Goal: Navigation & Orientation: Go to known website

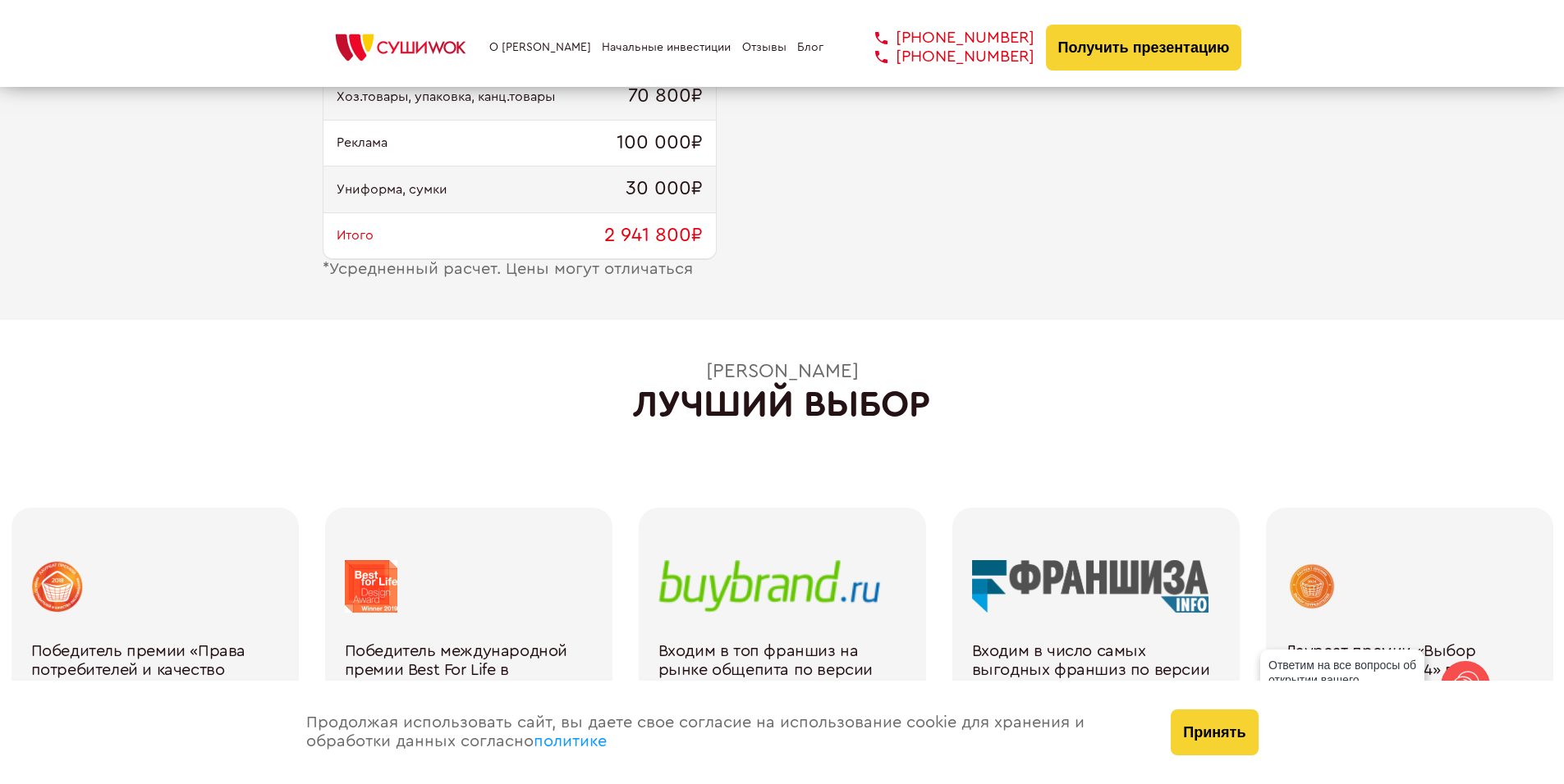
scroll to position [2338, 0]
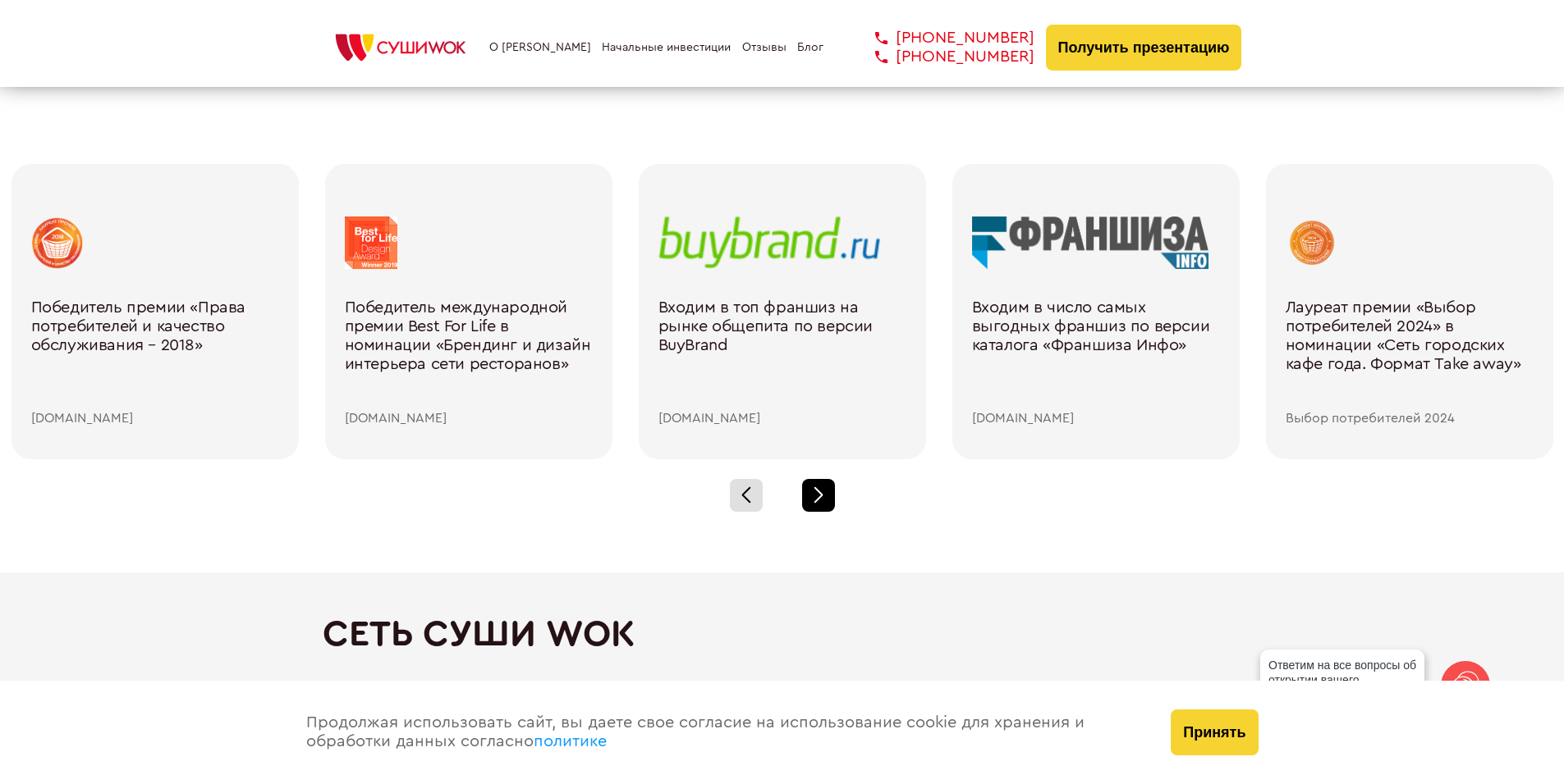
click at [823, 499] on div at bounding box center [818, 495] width 33 height 33
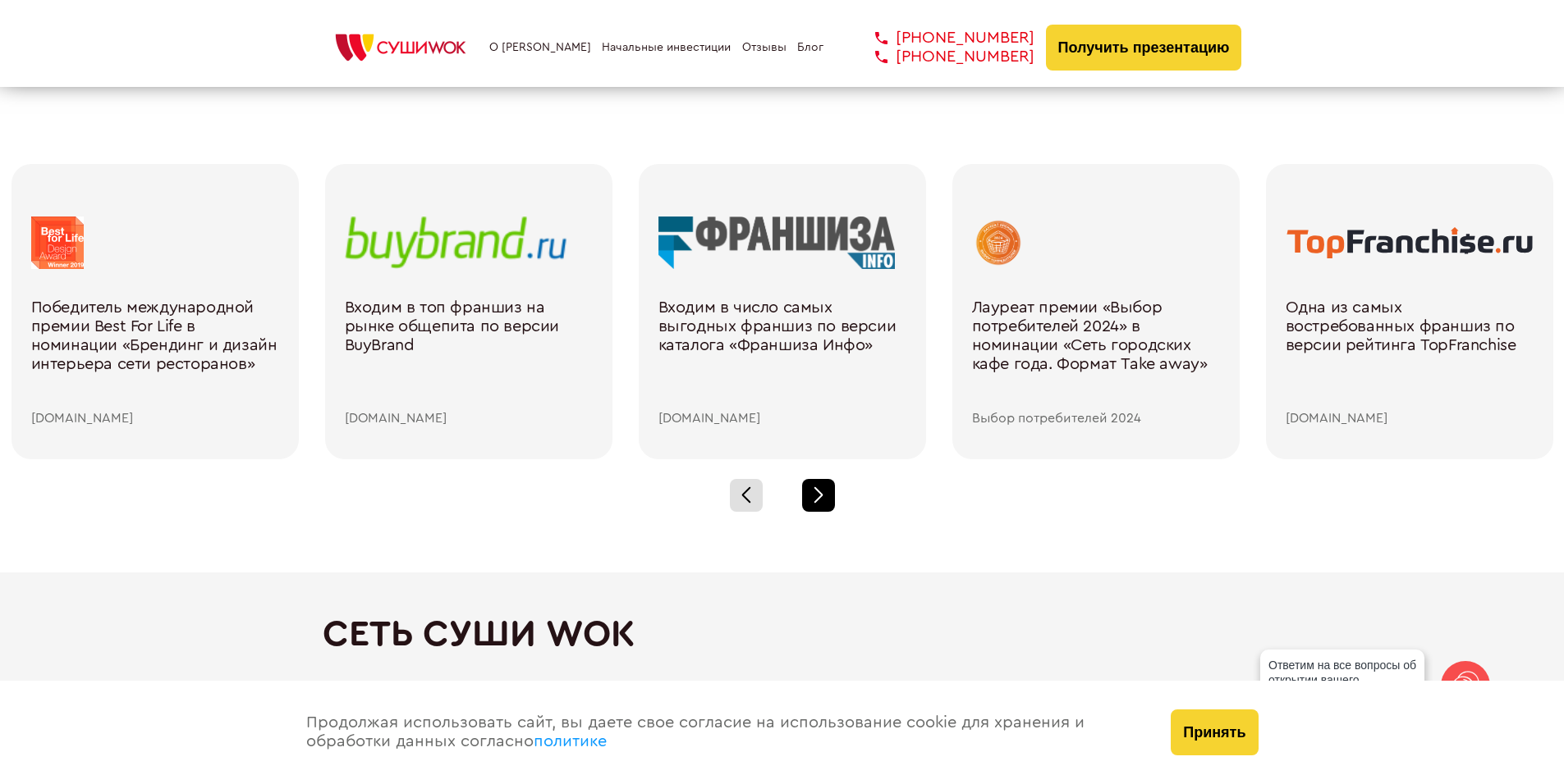
click at [823, 499] on div at bounding box center [818, 495] width 33 height 33
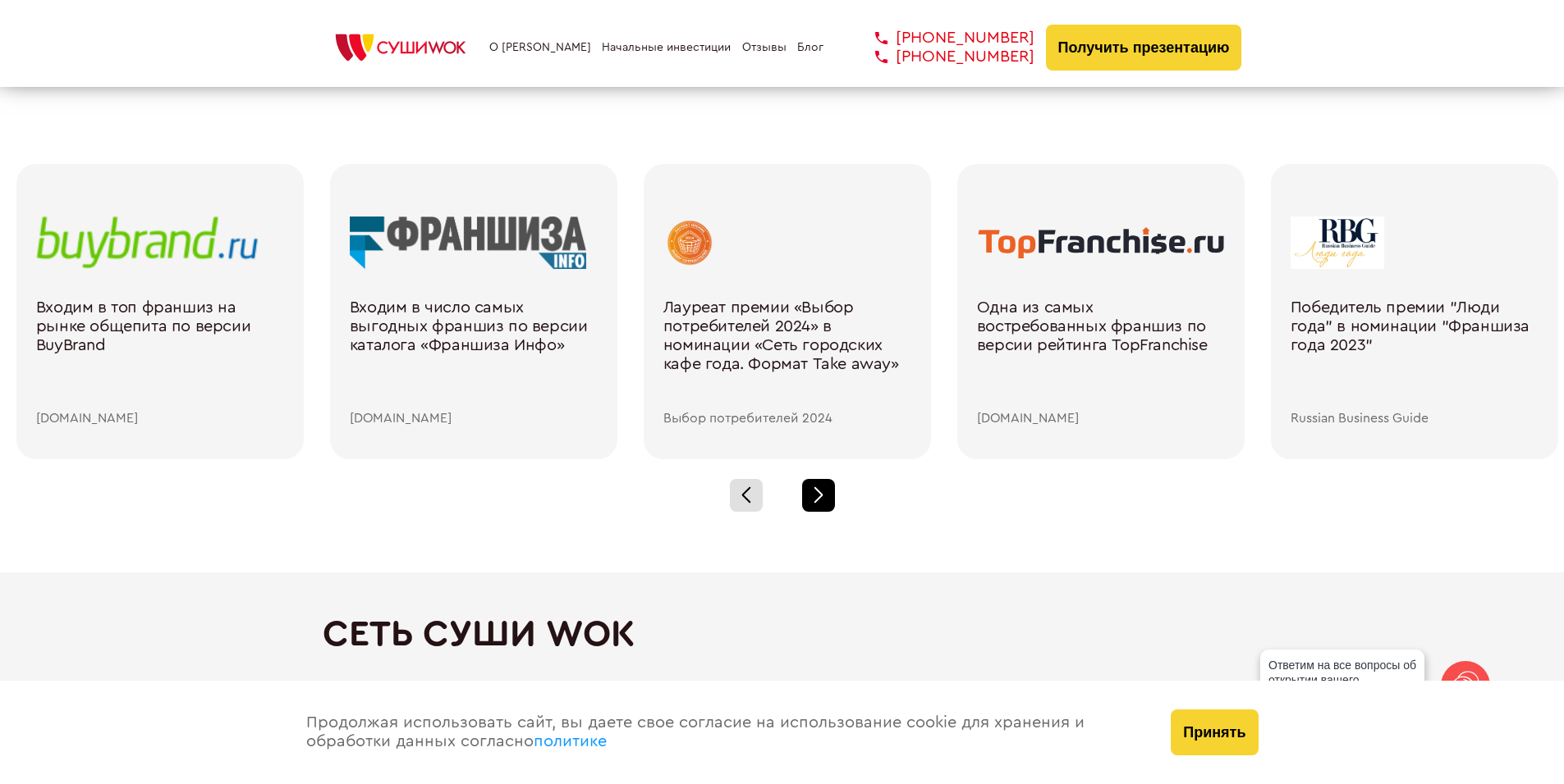
click at [823, 499] on div at bounding box center [818, 495] width 33 height 33
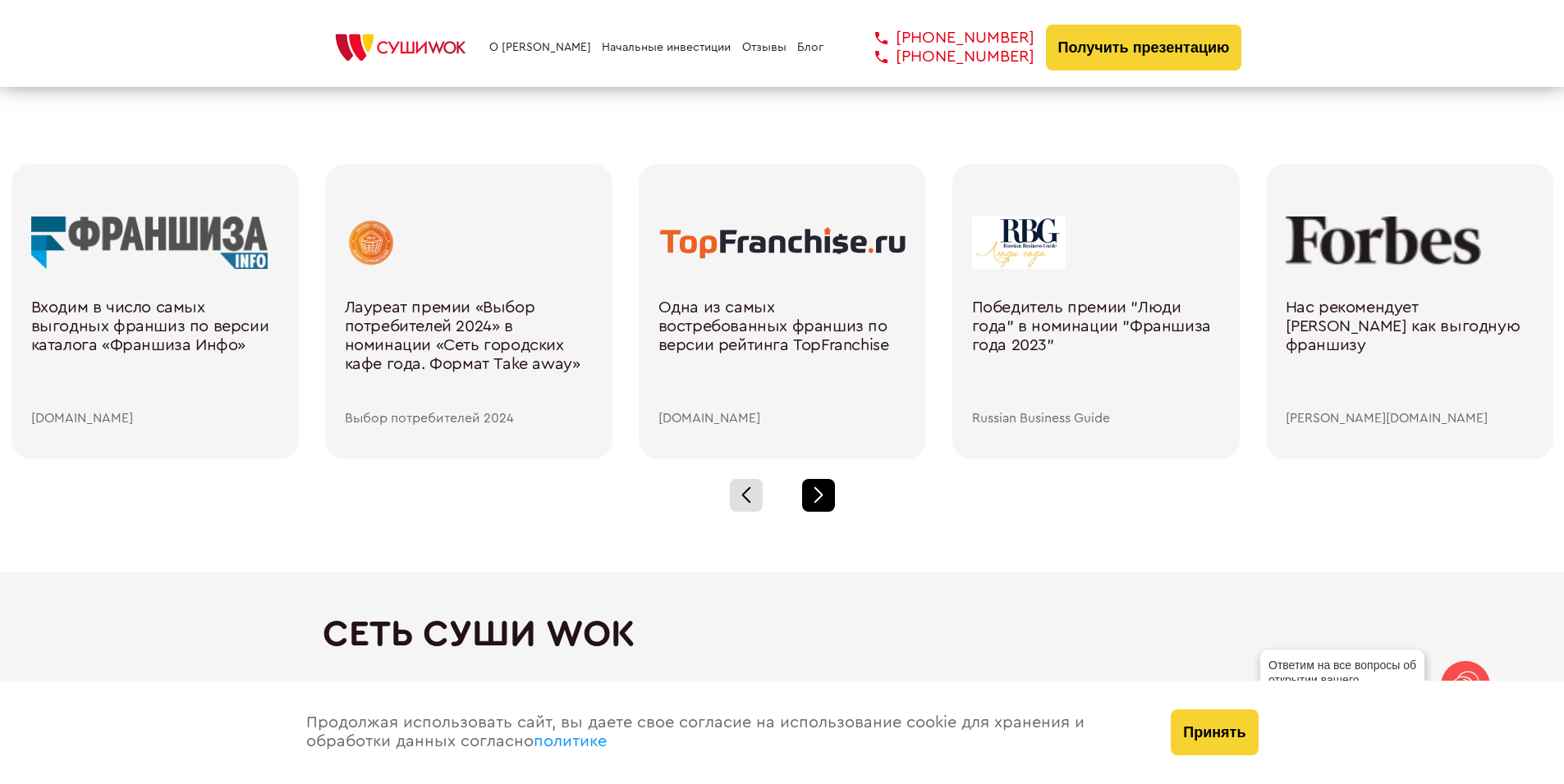
click at [823, 499] on div at bounding box center [818, 495] width 33 height 33
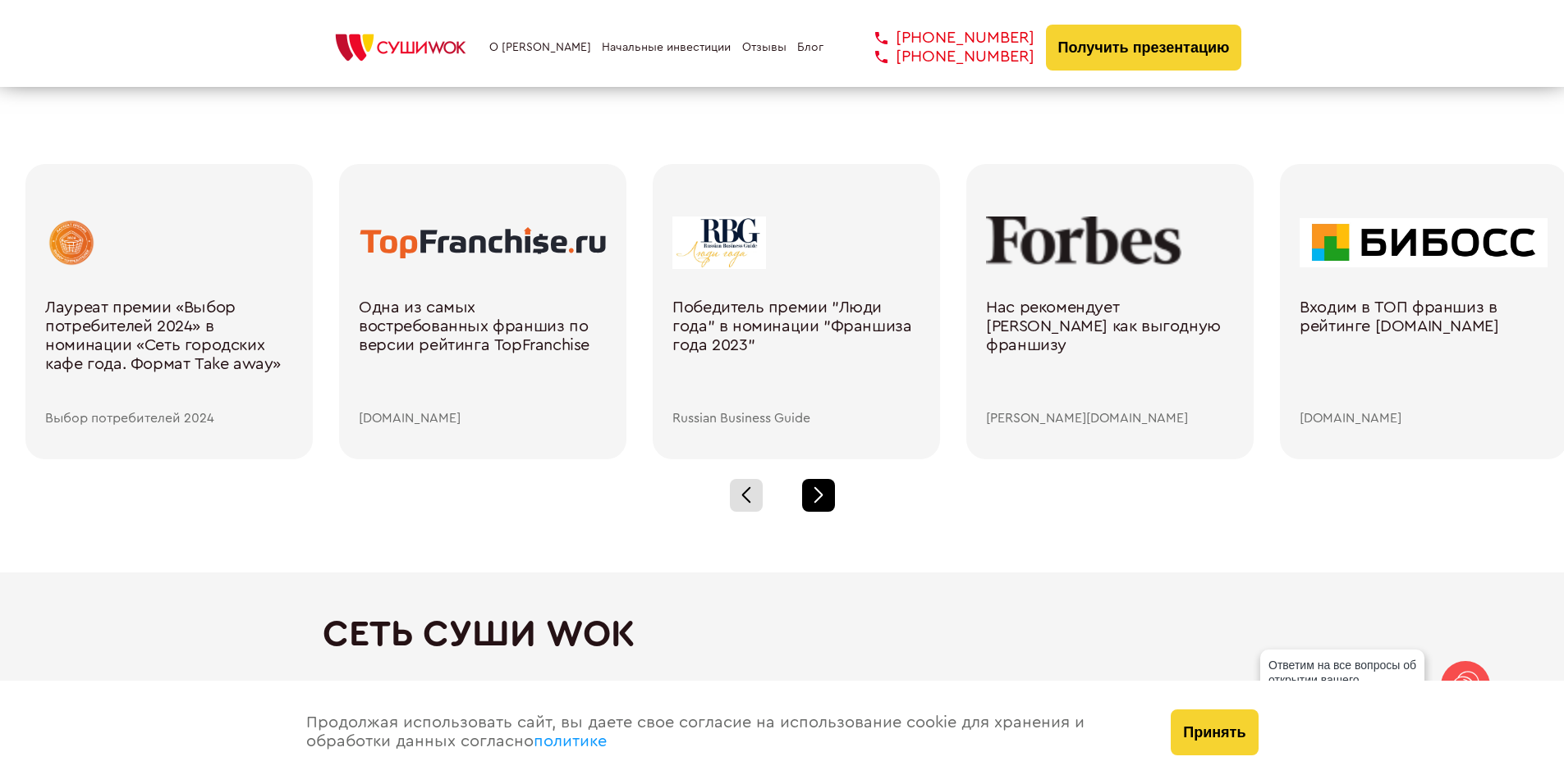
click at [823, 499] on div at bounding box center [818, 495] width 33 height 33
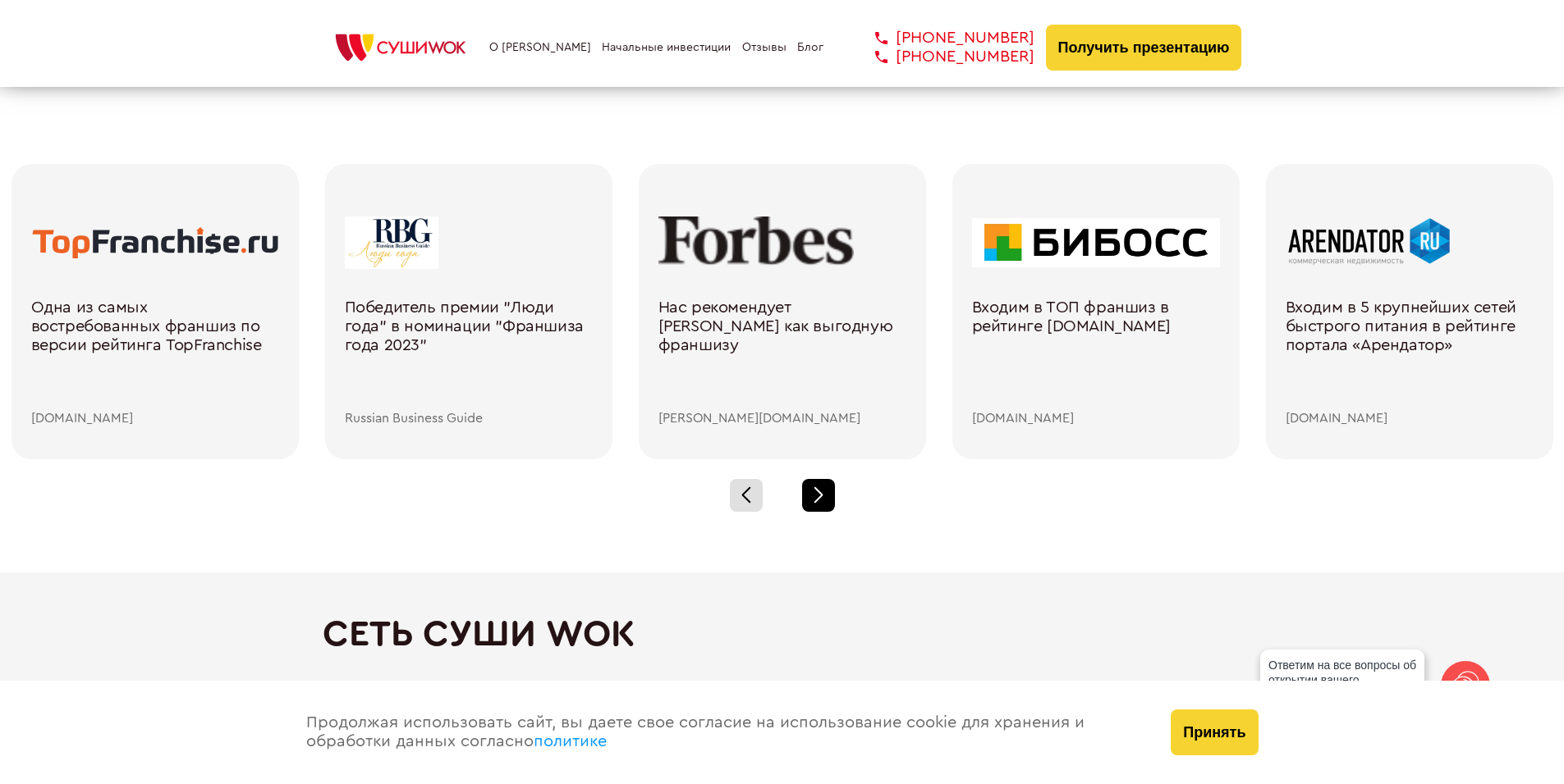
click at [823, 499] on div at bounding box center [818, 495] width 33 height 33
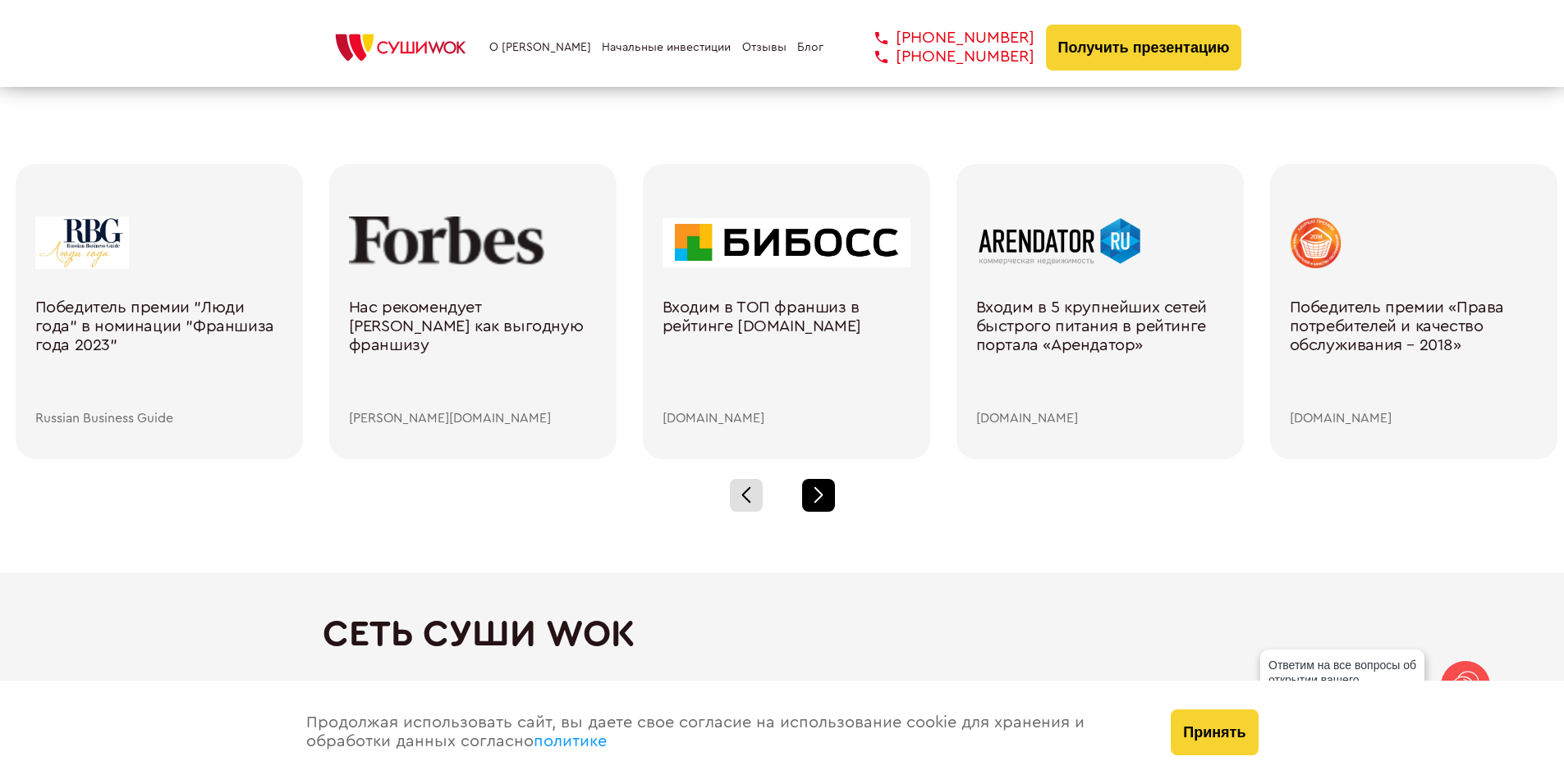
click at [823, 499] on div at bounding box center [818, 495] width 33 height 33
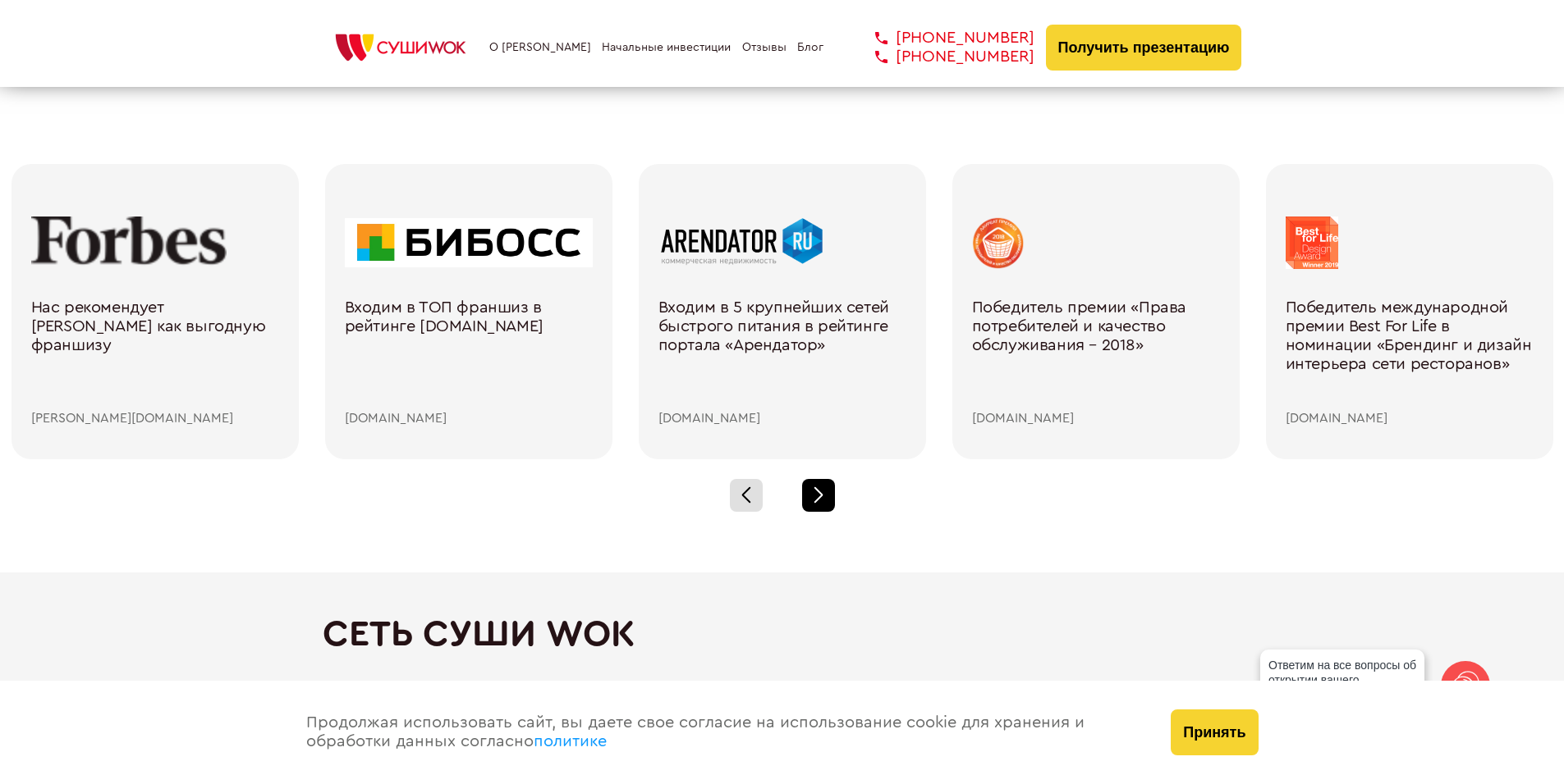
click at [823, 499] on div at bounding box center [818, 495] width 33 height 33
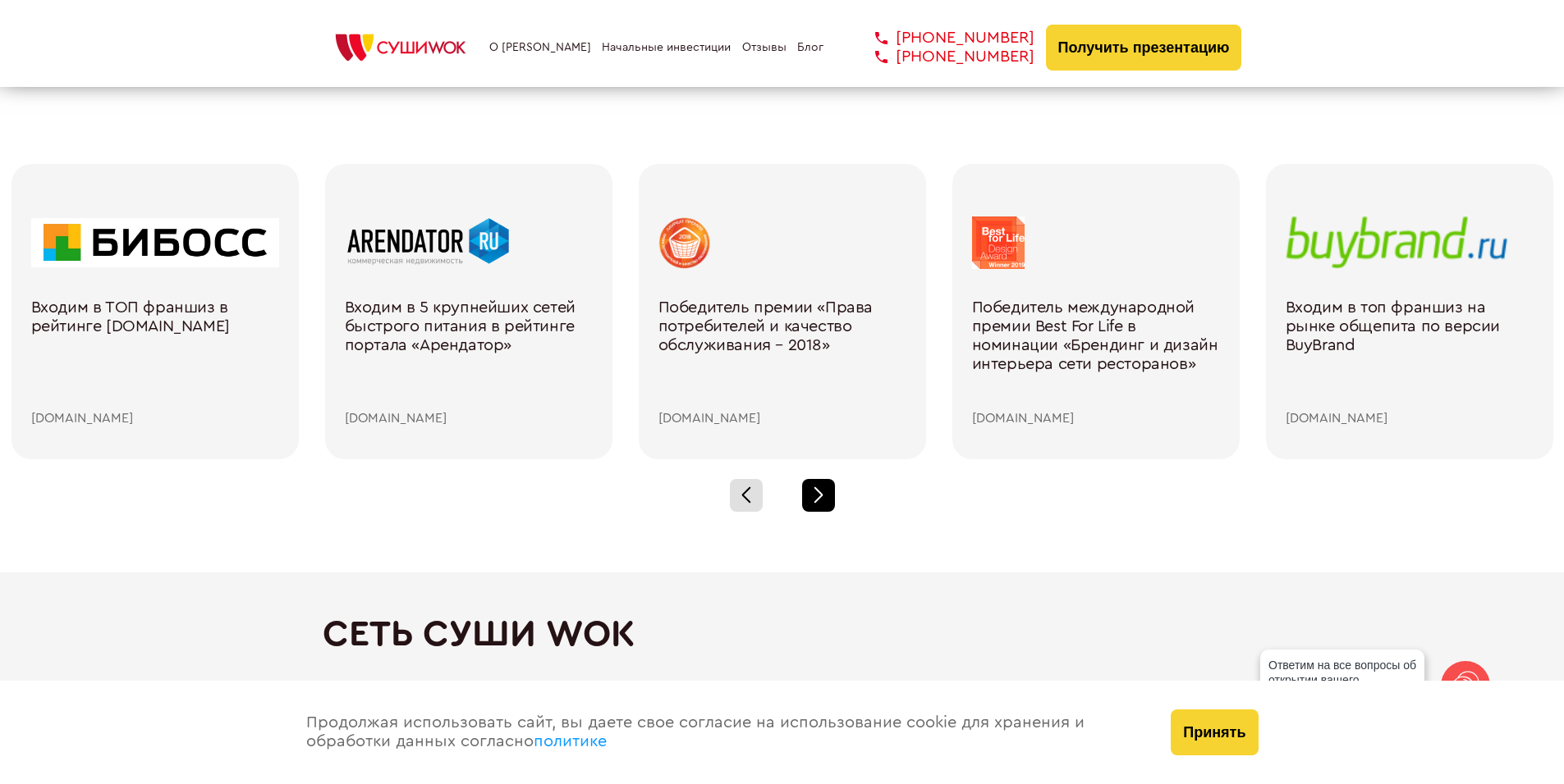
click at [818, 497] on span at bounding box center [817, 498] width 9 height 9
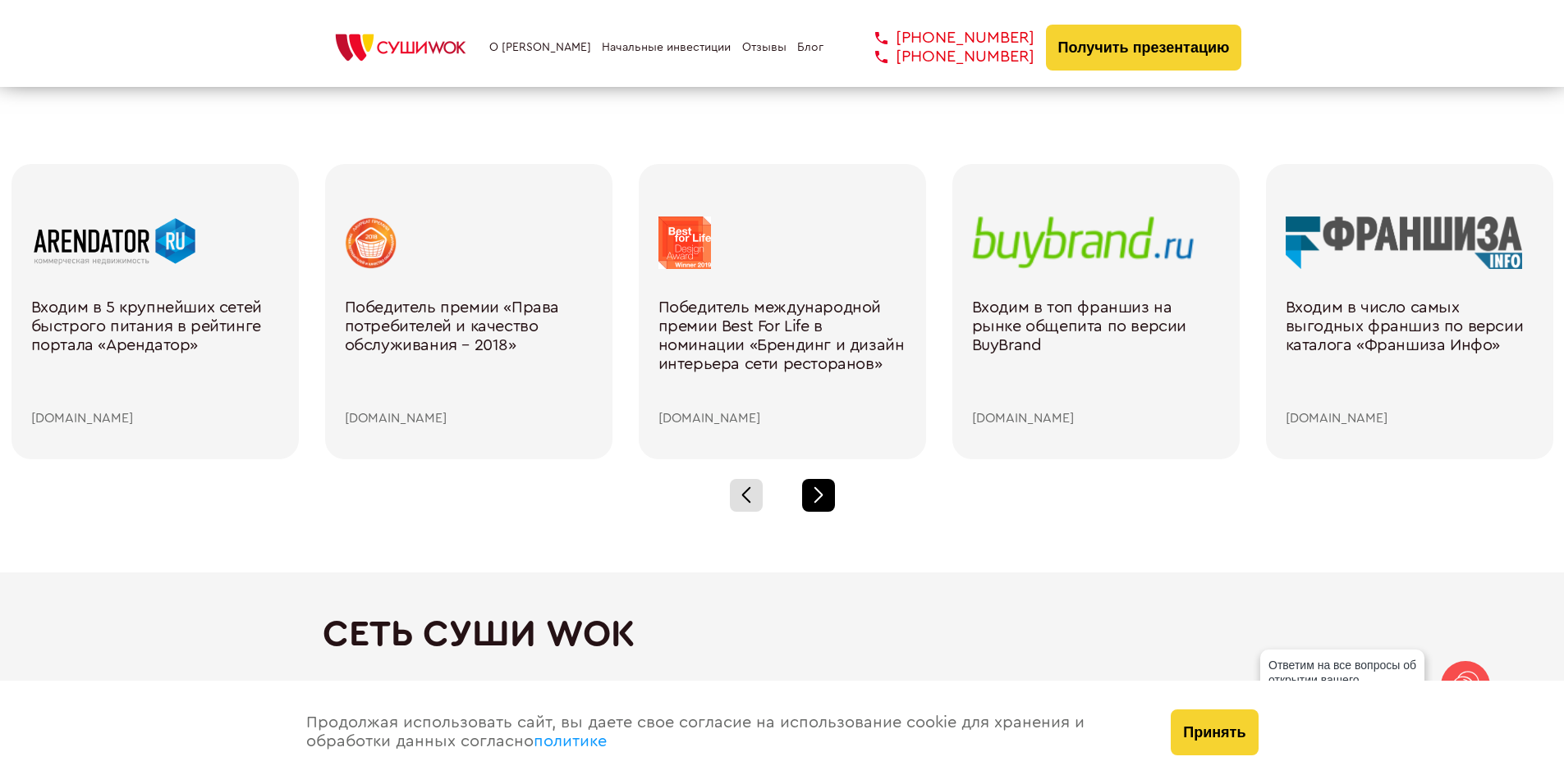
click at [818, 497] on span at bounding box center [817, 498] width 9 height 9
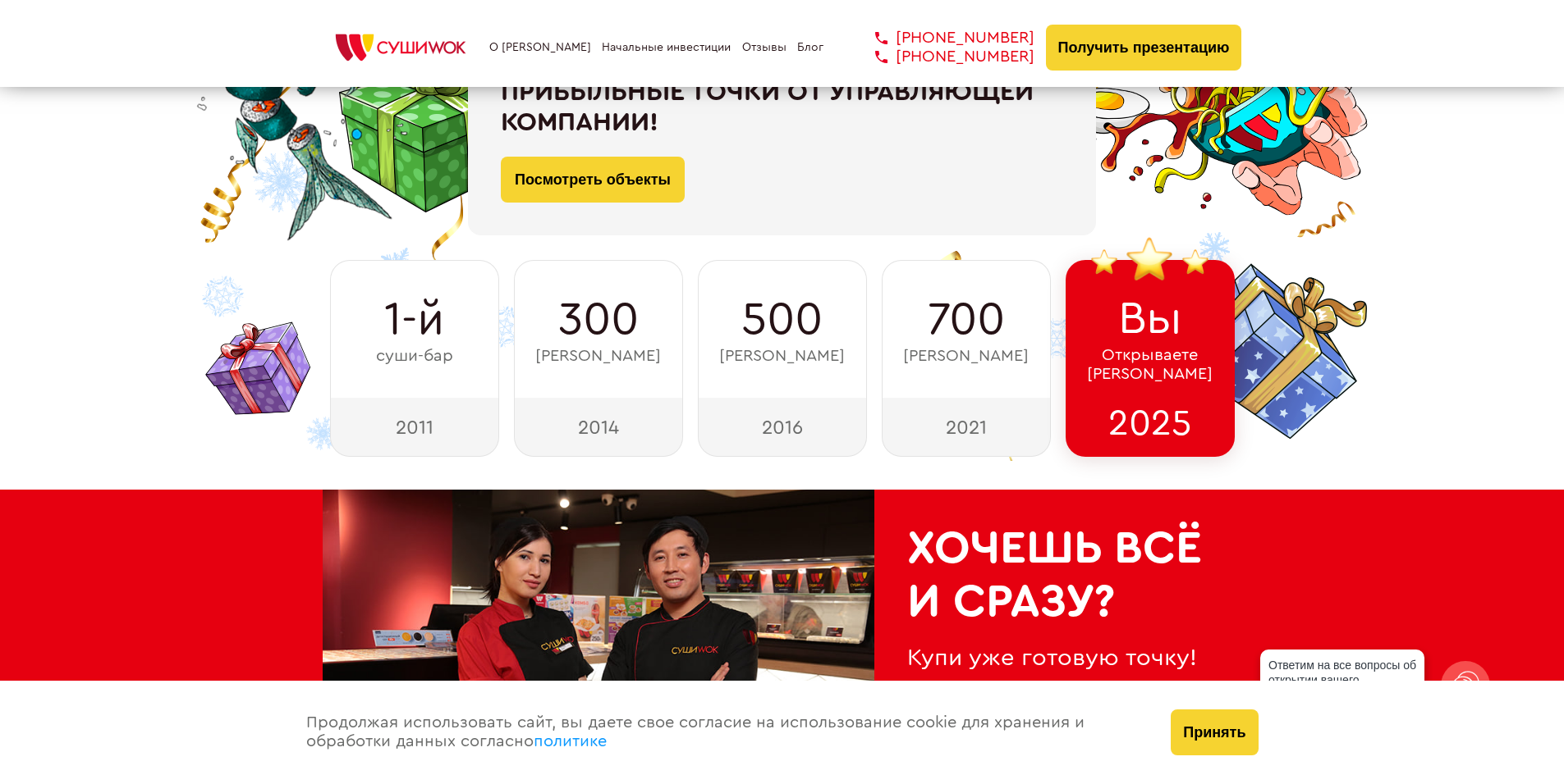
scroll to position [328, 0]
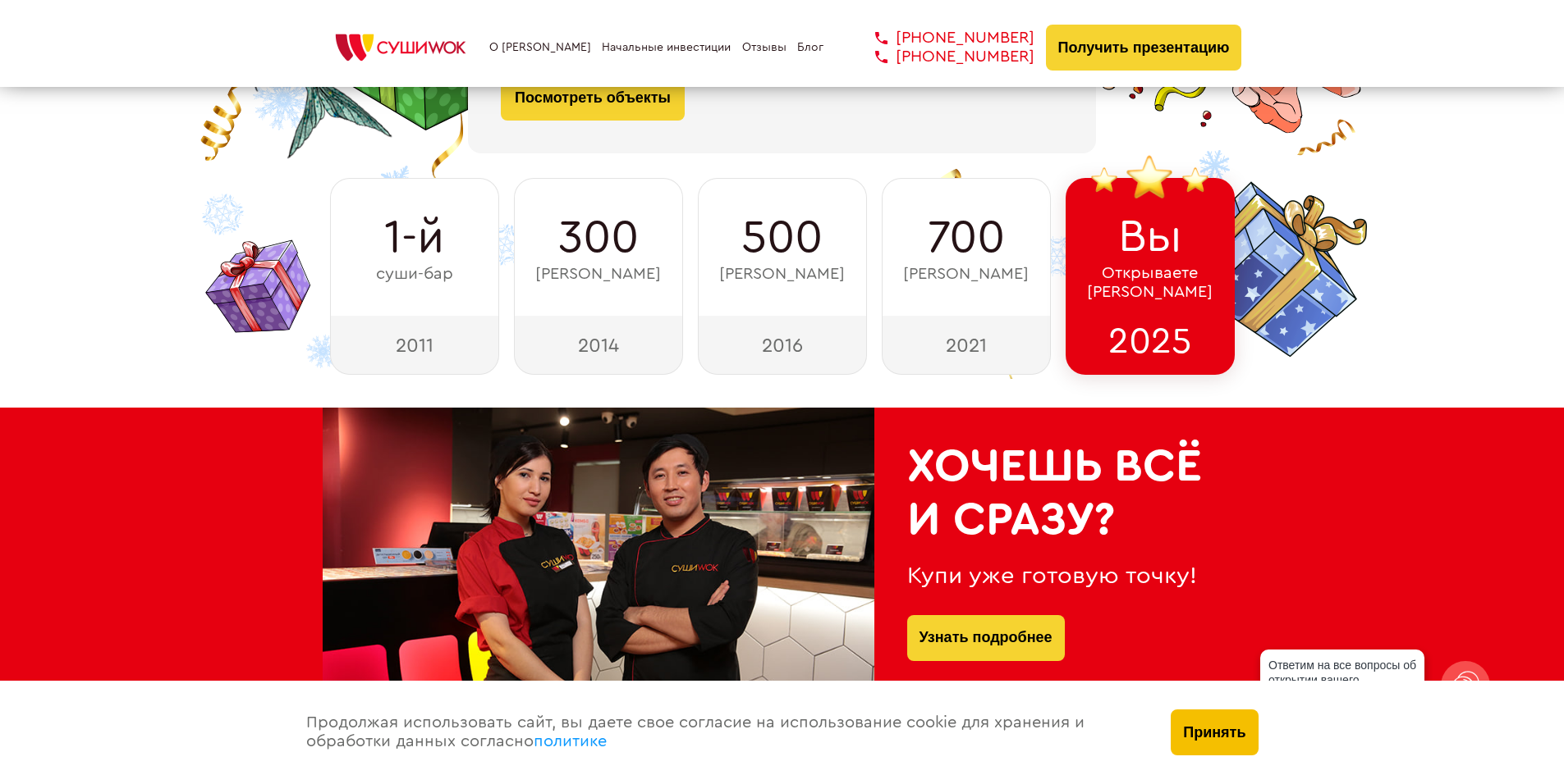
click at [1213, 736] on button "Принять" at bounding box center [1214, 732] width 87 height 46
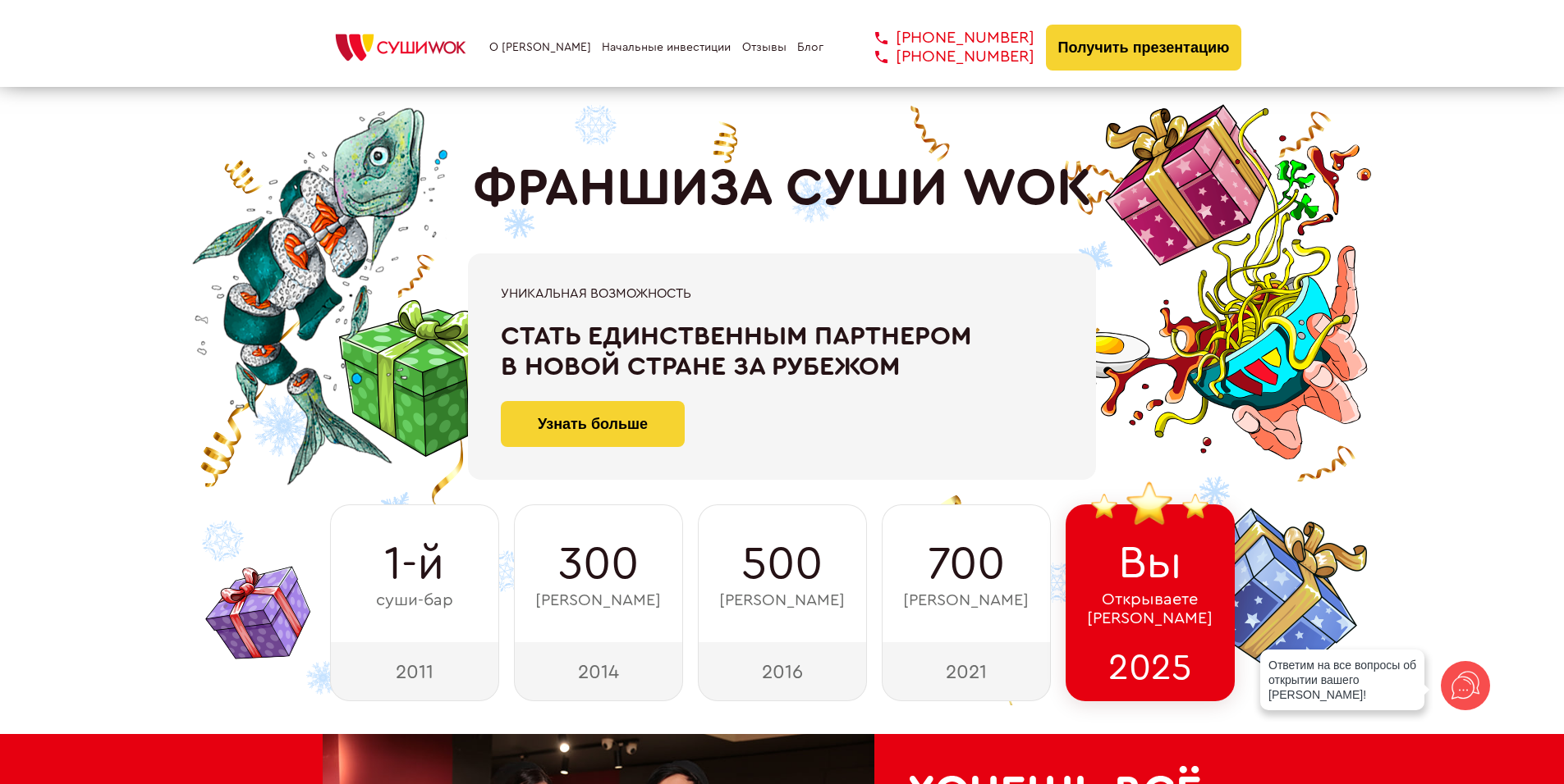
scroll to position [0, 0]
